Goal: Find contact information: Find contact information

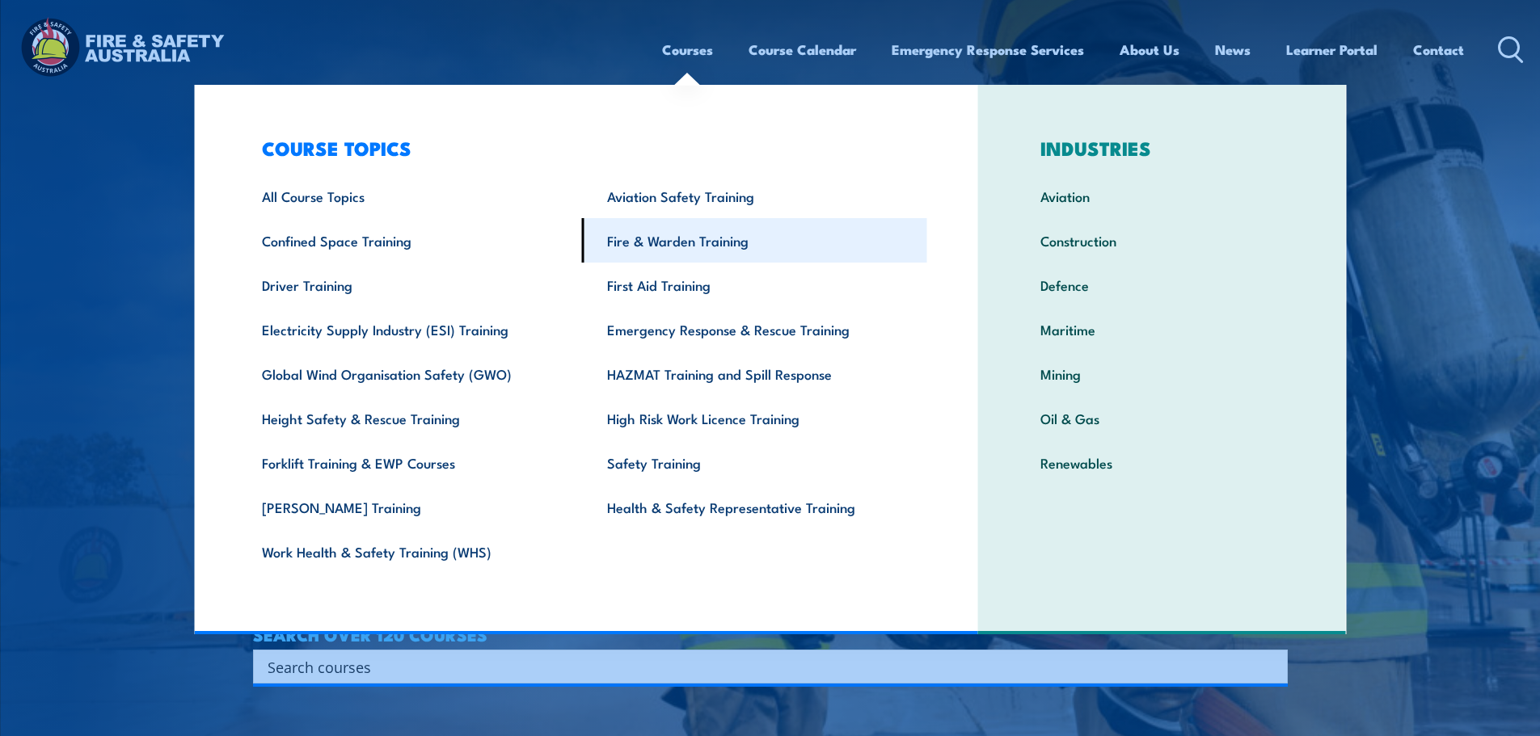
click at [689, 240] on link "Fire & Warden Training" at bounding box center [754, 240] width 345 height 44
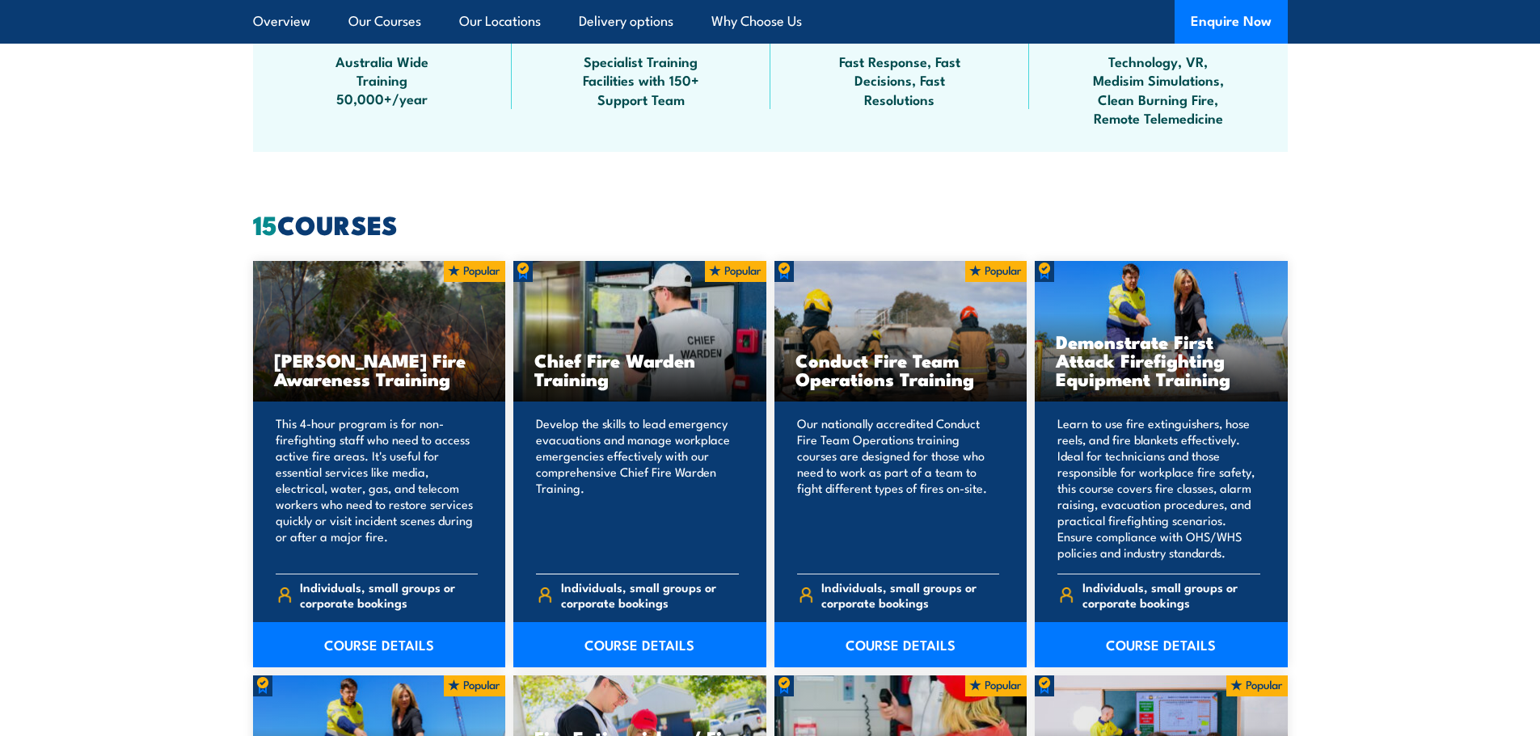
scroll to position [1131, 0]
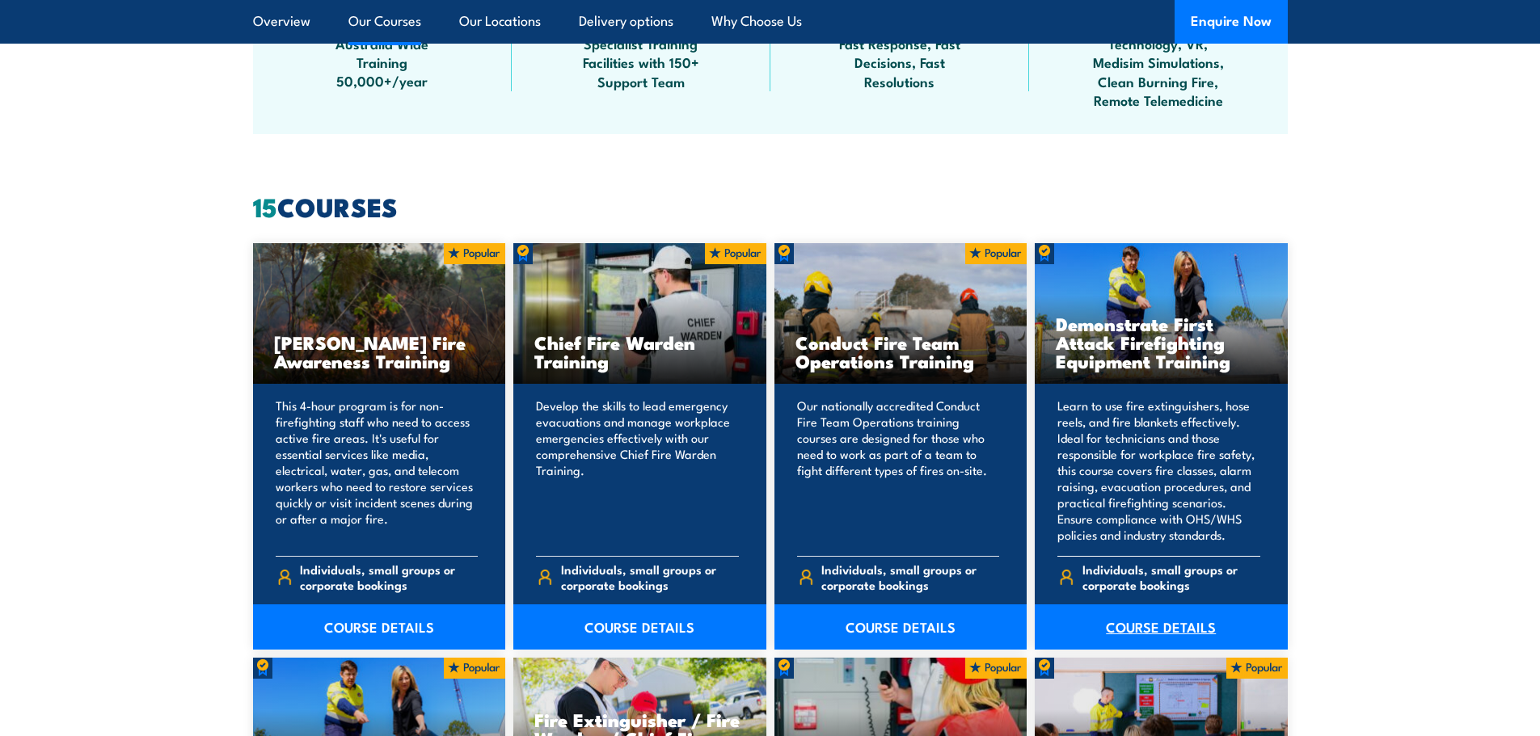
click at [1157, 619] on link "COURSE DETAILS" at bounding box center [1161, 627] width 253 height 45
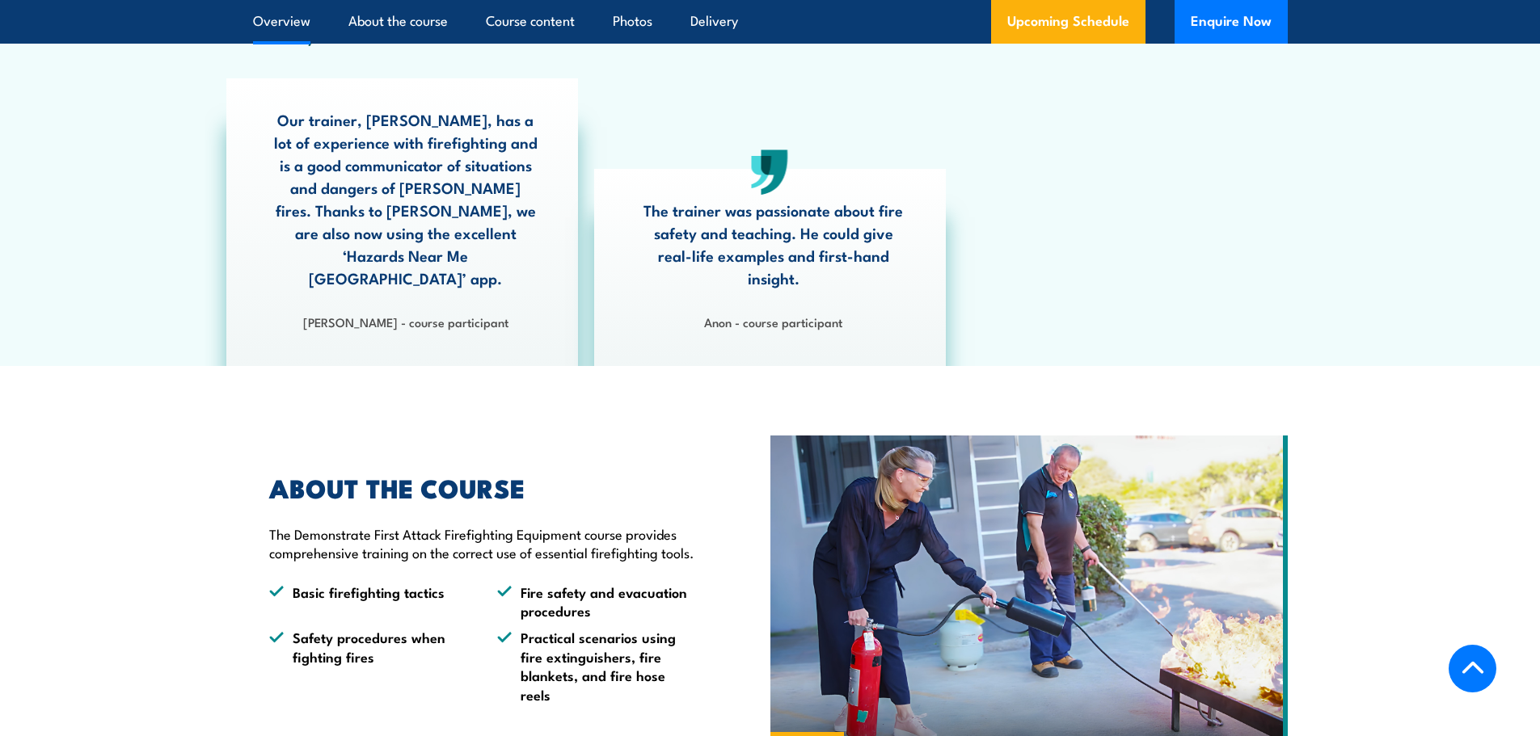
scroll to position [970, 0]
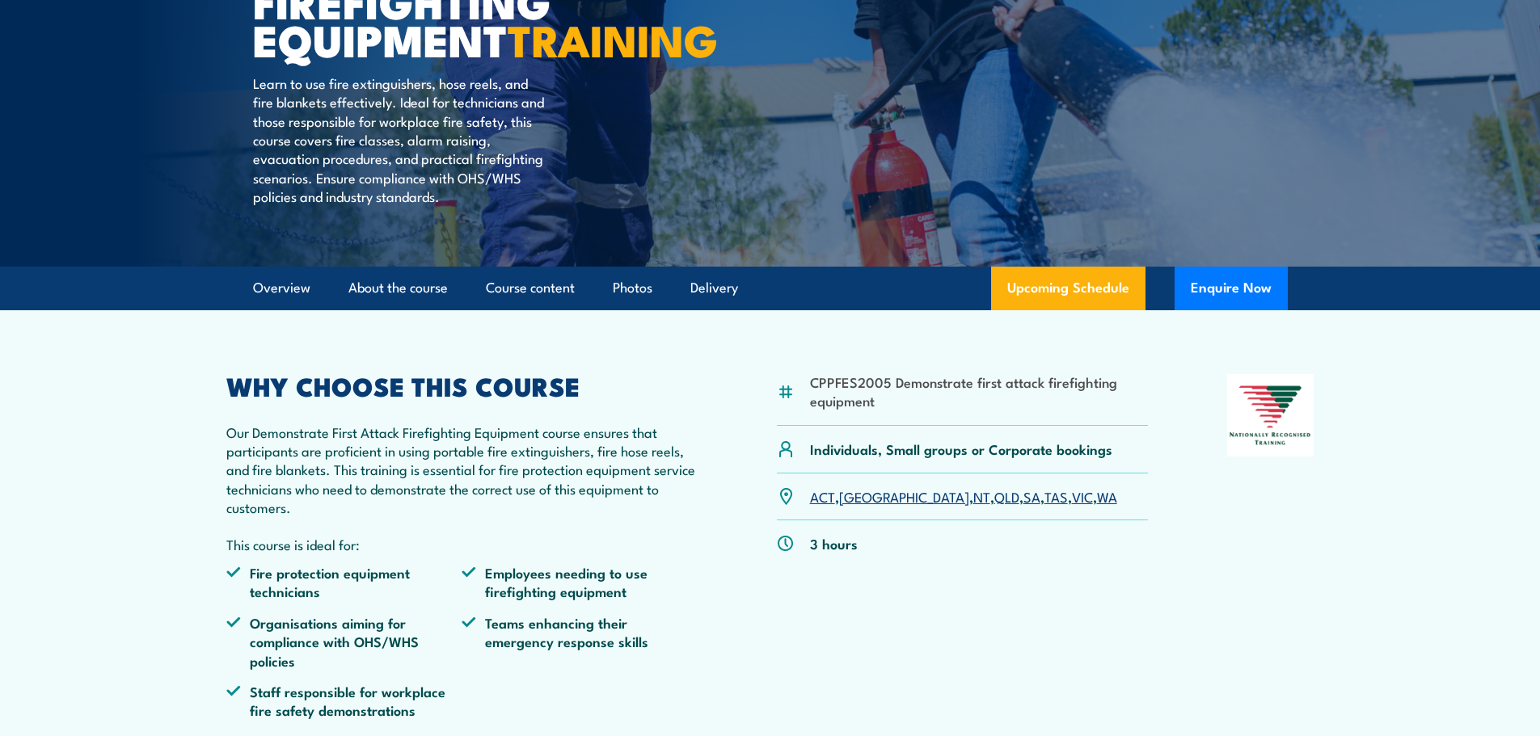
scroll to position [0, 0]
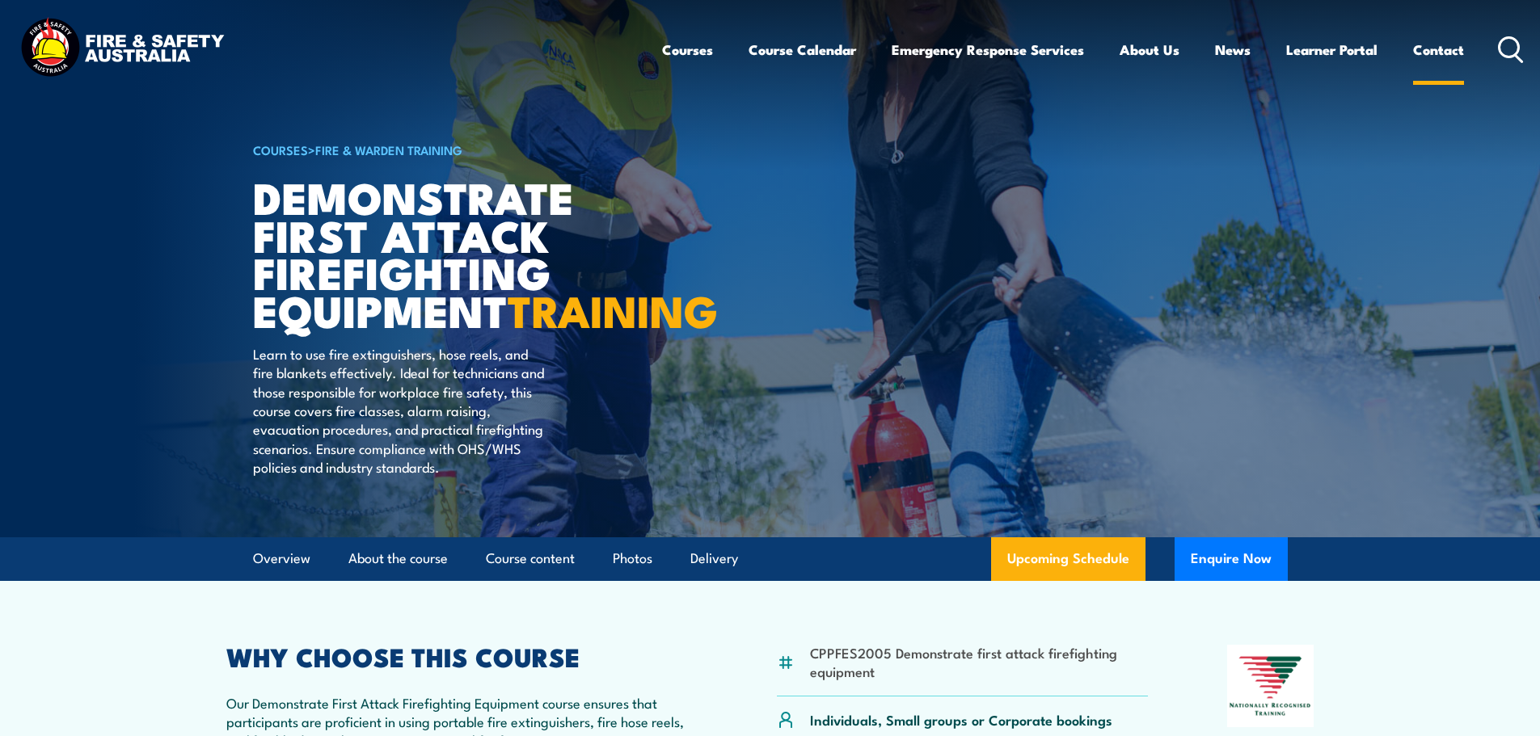
click at [1430, 48] on link "Contact" at bounding box center [1438, 49] width 51 height 43
